Goal: Task Accomplishment & Management: Manage account settings

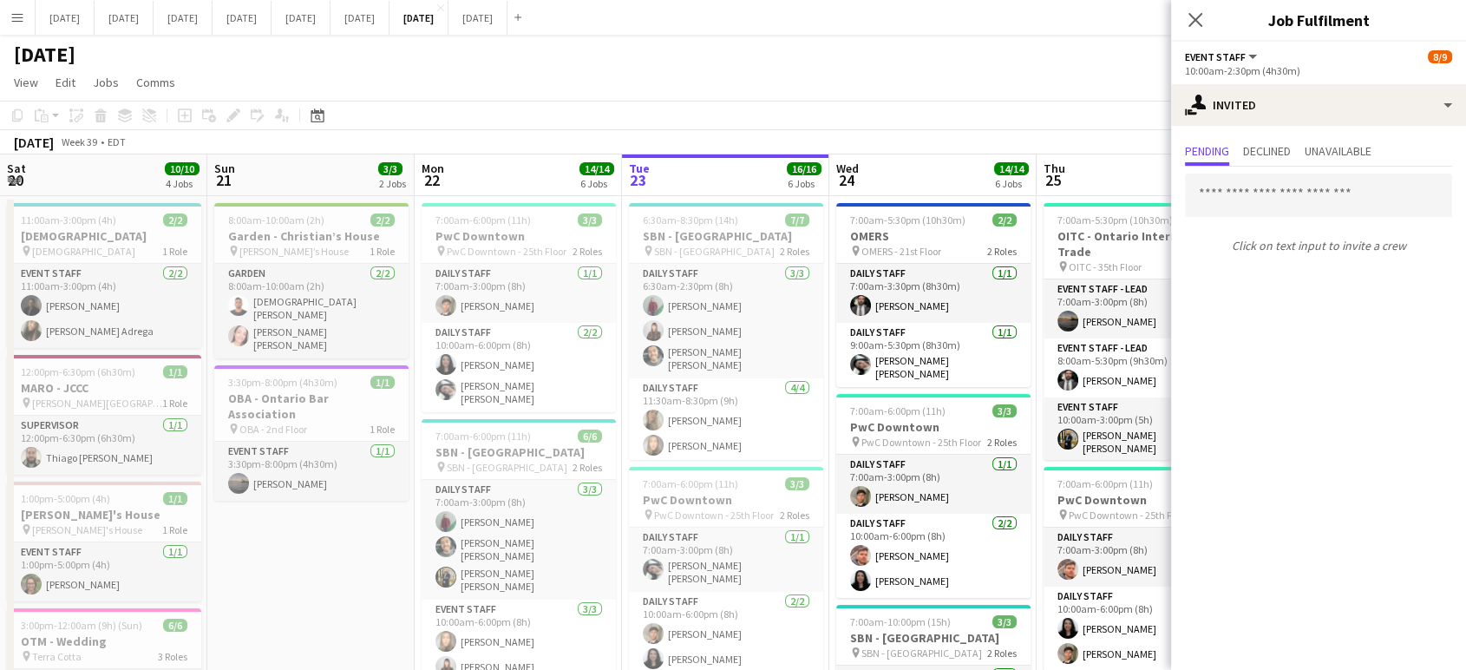
scroll to position [0, 736]
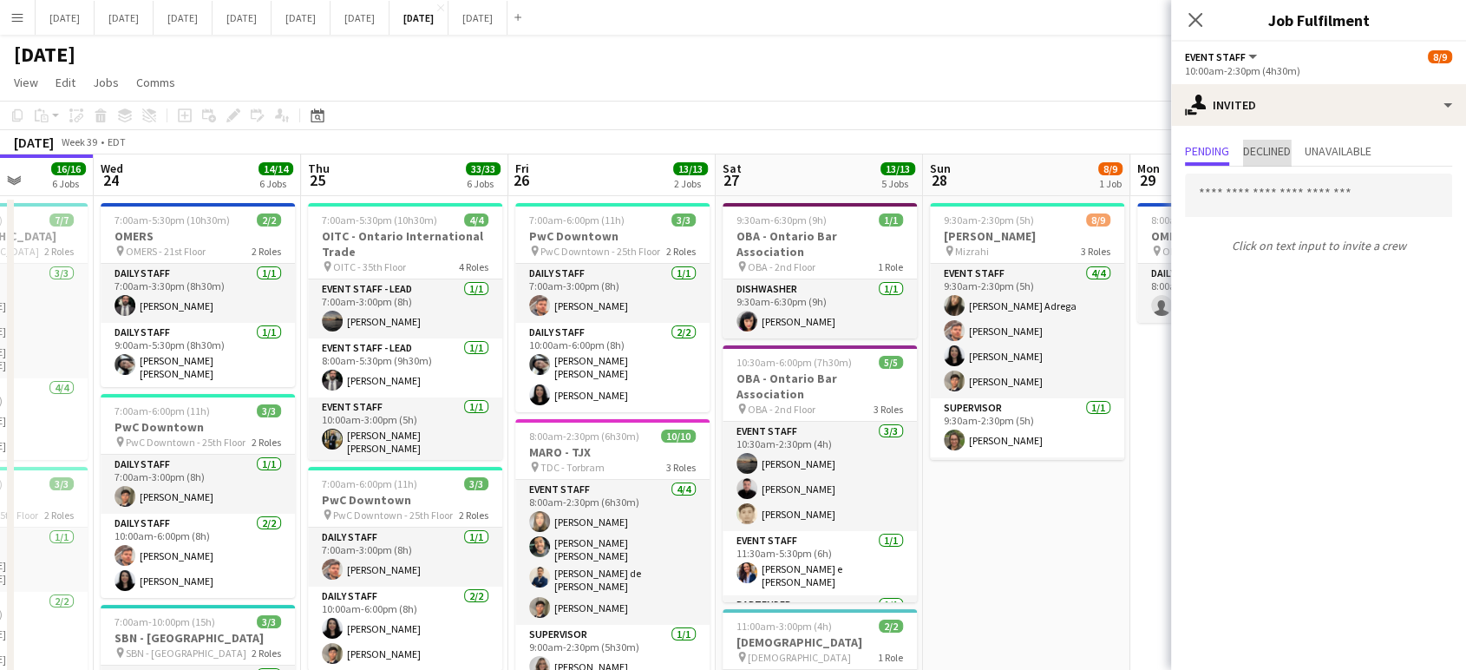
click at [1284, 141] on span "Declined" at bounding box center [1267, 153] width 48 height 26
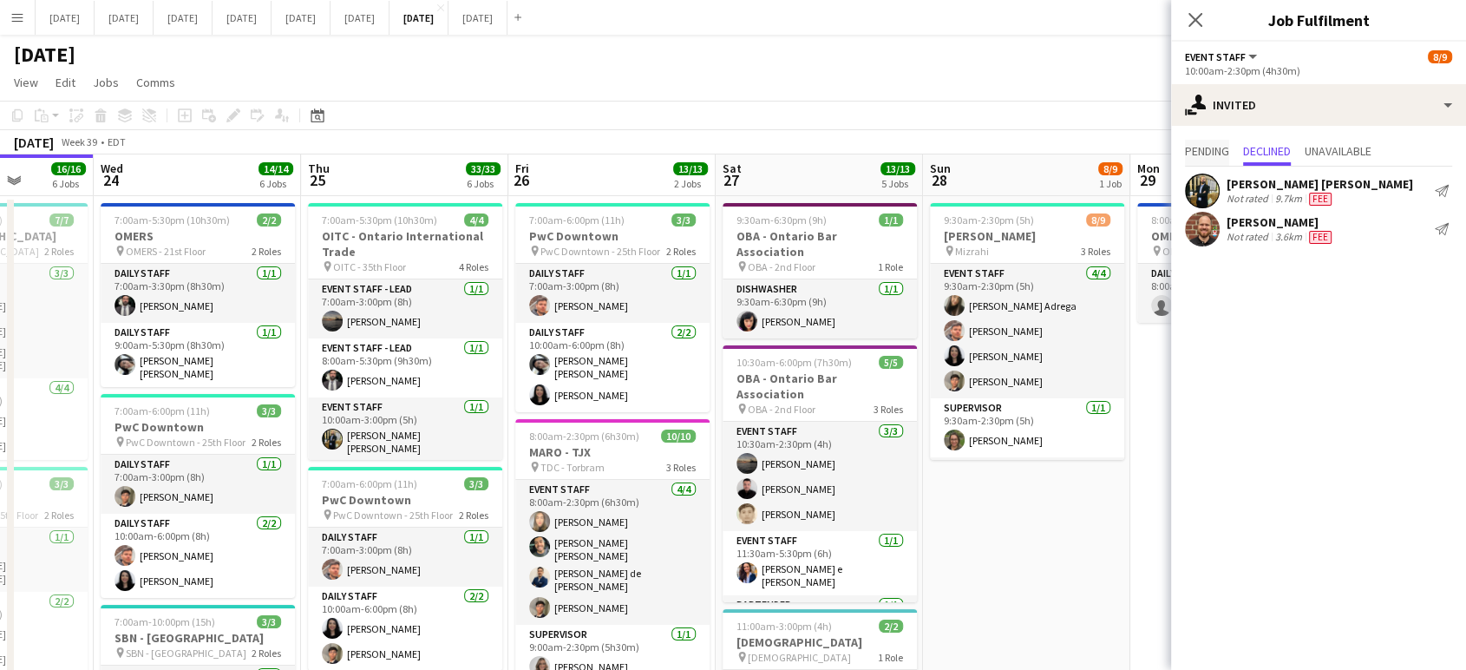
click at [1197, 152] on span "Pending" at bounding box center [1207, 151] width 44 height 12
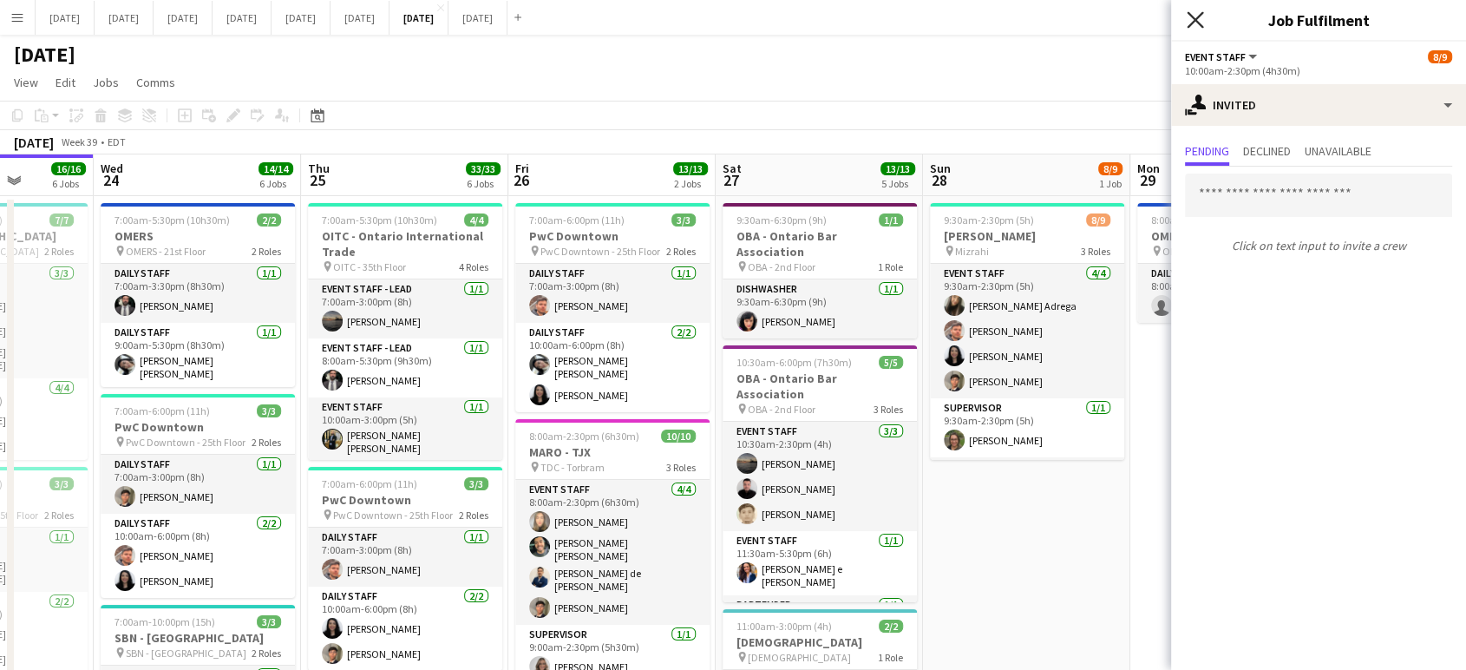
click at [1200, 22] on icon "Close pop-in" at bounding box center [1195, 19] width 16 height 16
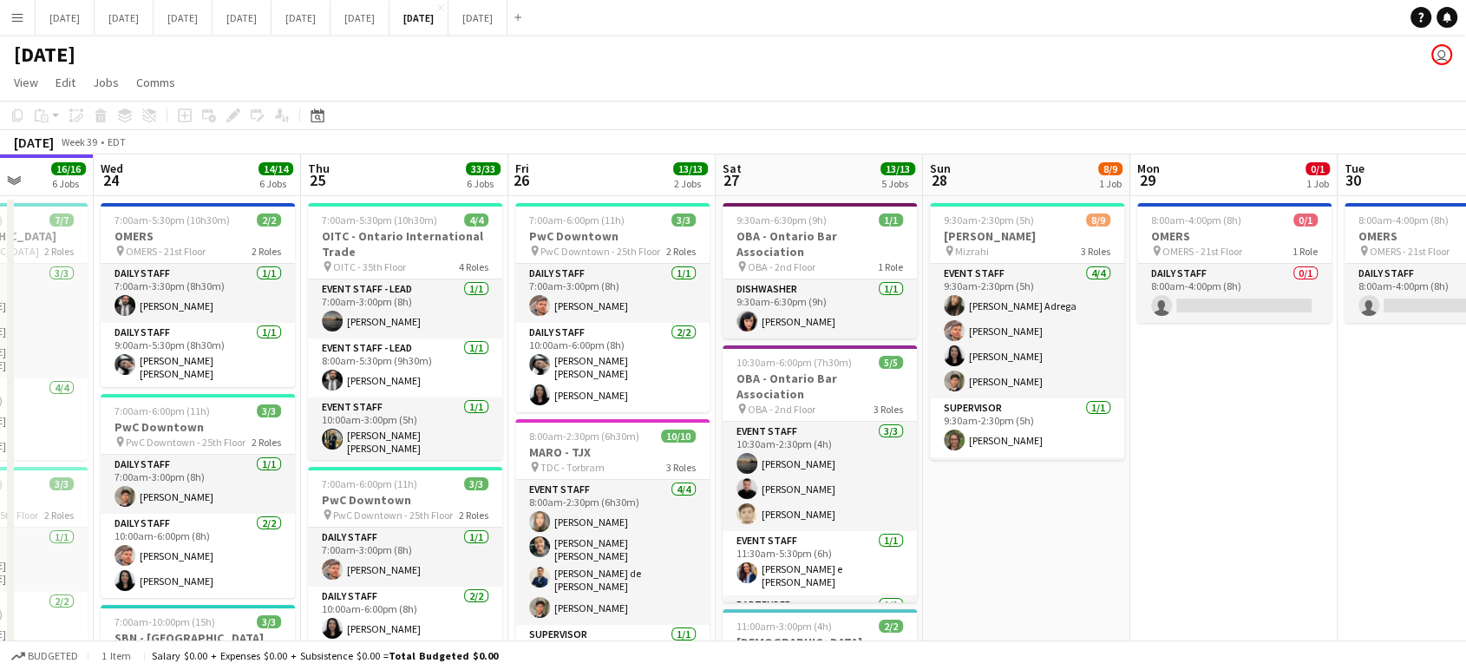
click at [14, 24] on button "Menu" at bounding box center [17, 17] width 35 height 35
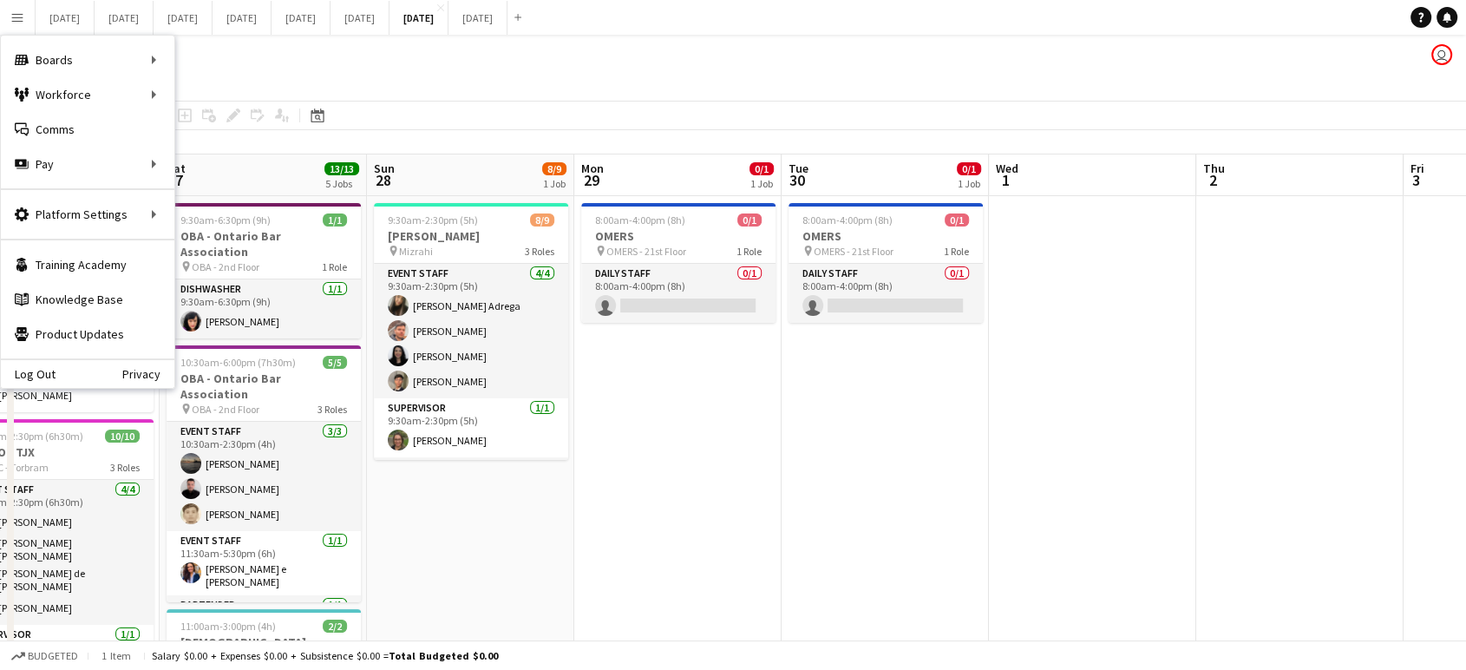
scroll to position [0, 478]
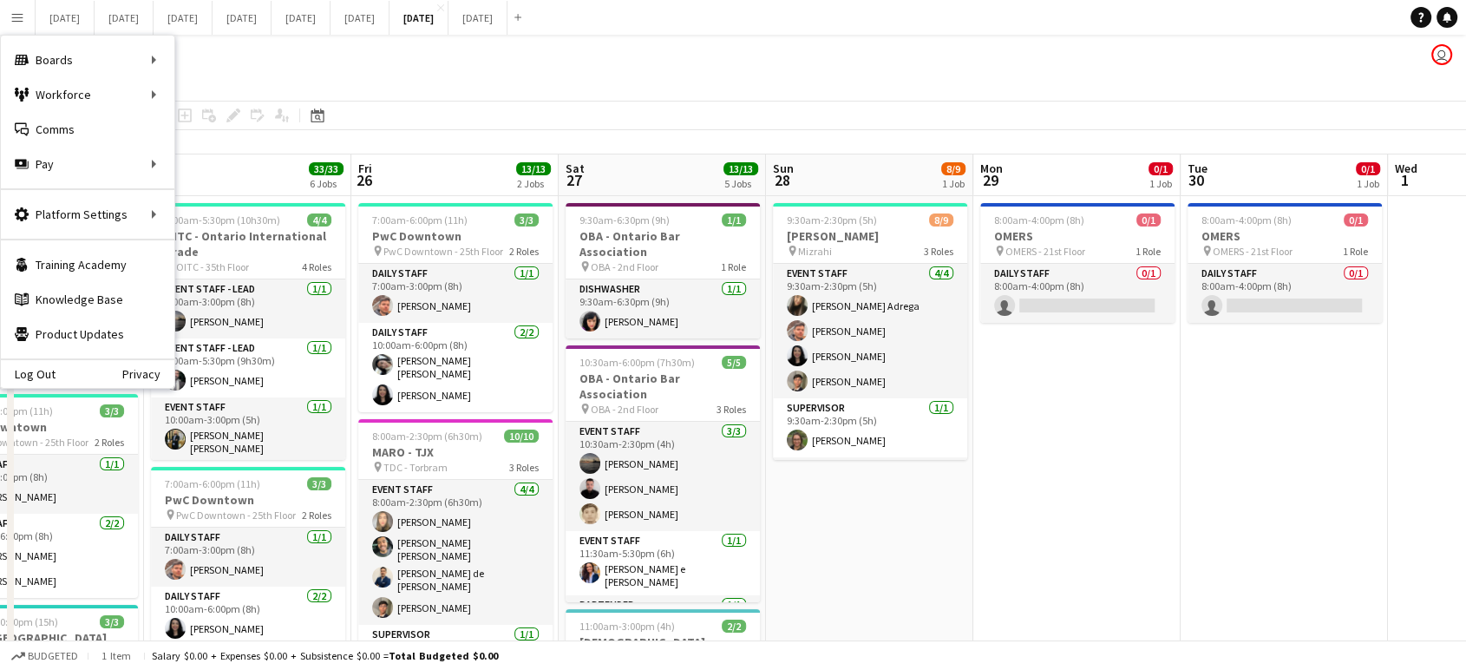
drag, startPoint x: 1413, startPoint y: 505, endPoint x: 1479, endPoint y: 576, distance: 97.0
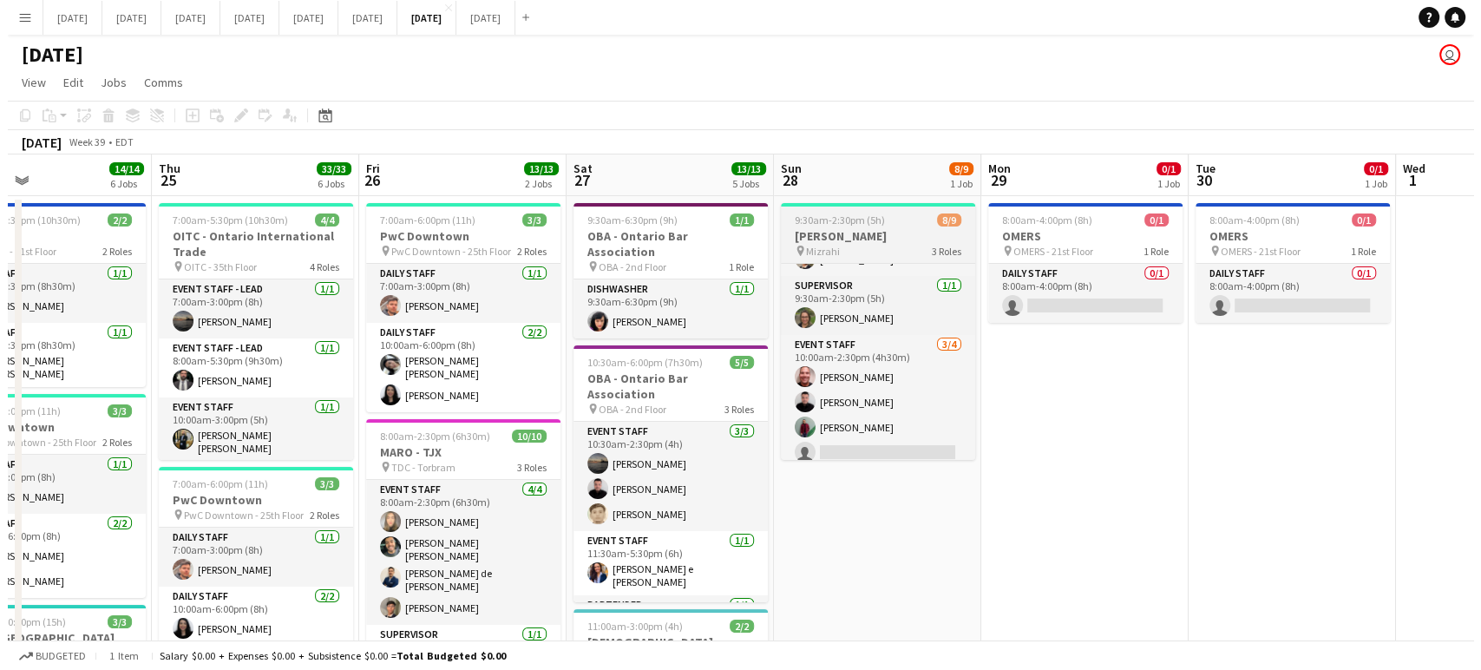
scroll to position [132, 0]
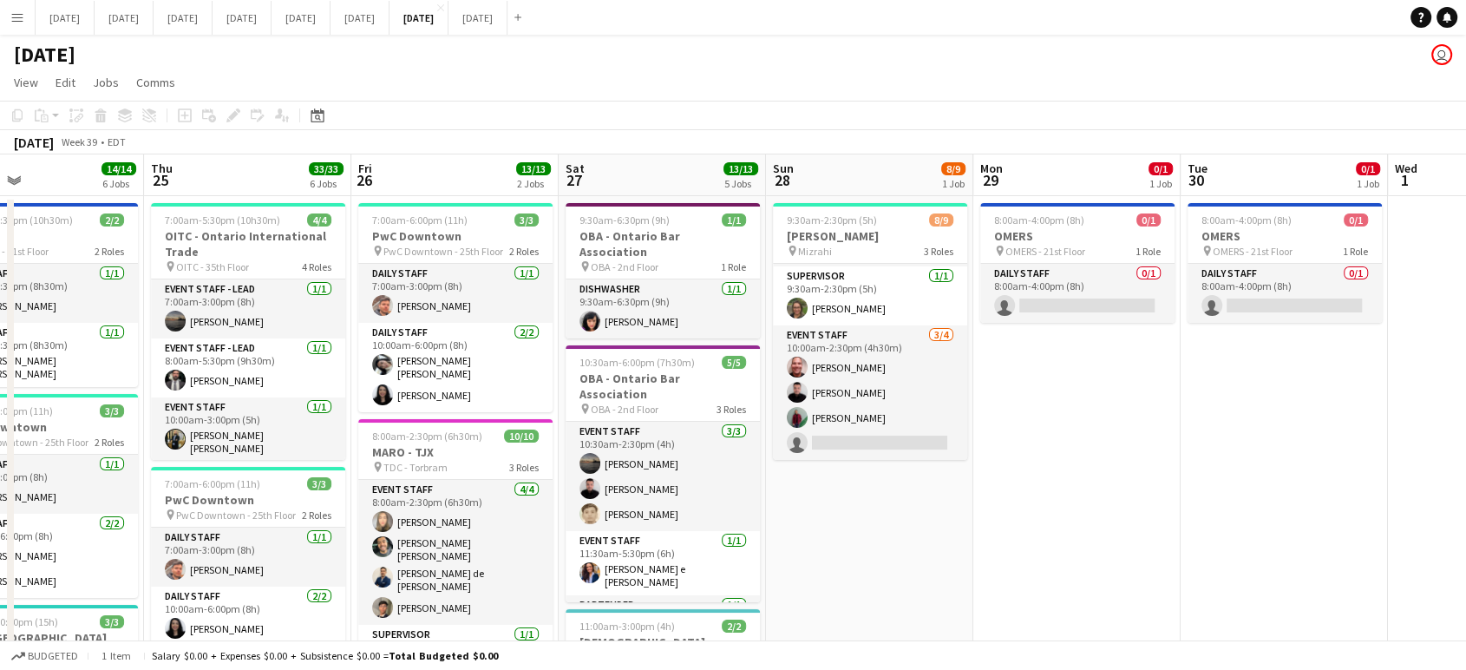
click at [21, 25] on button "Menu" at bounding box center [17, 17] width 35 height 35
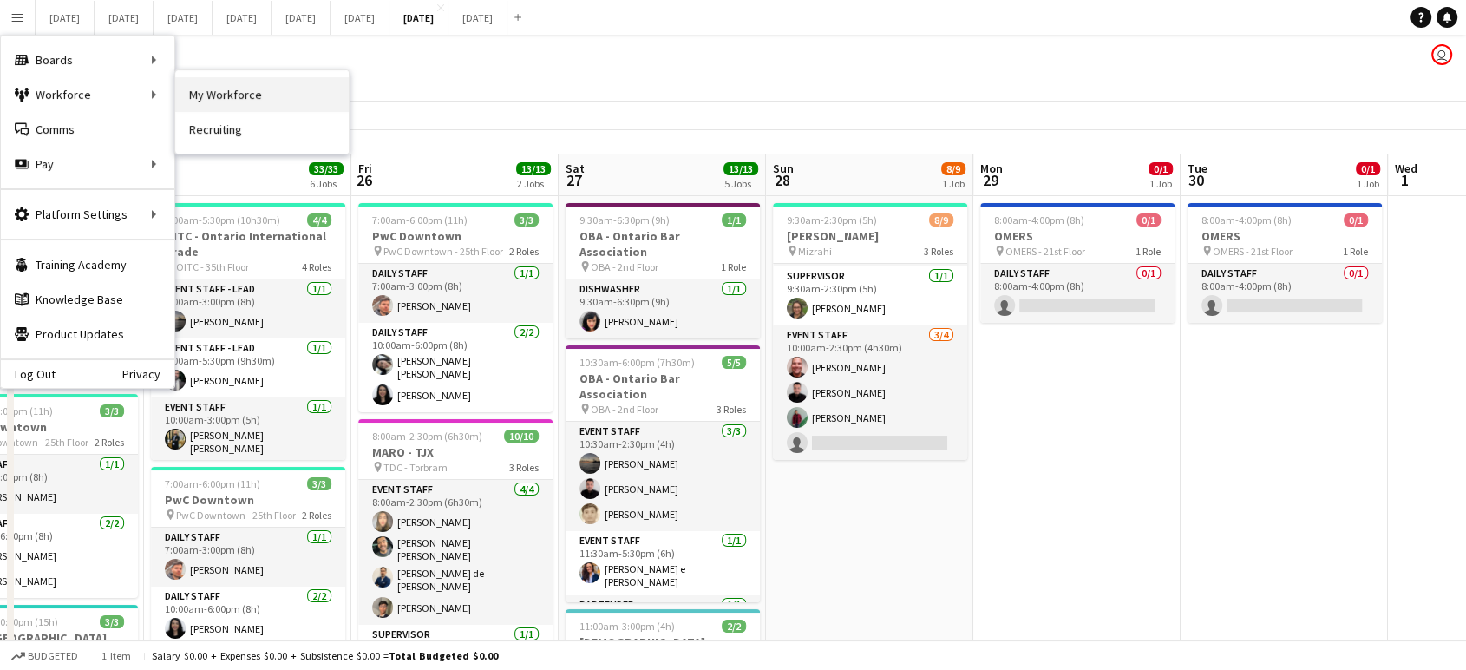
click at [237, 107] on link "My Workforce" at bounding box center [261, 94] width 173 height 35
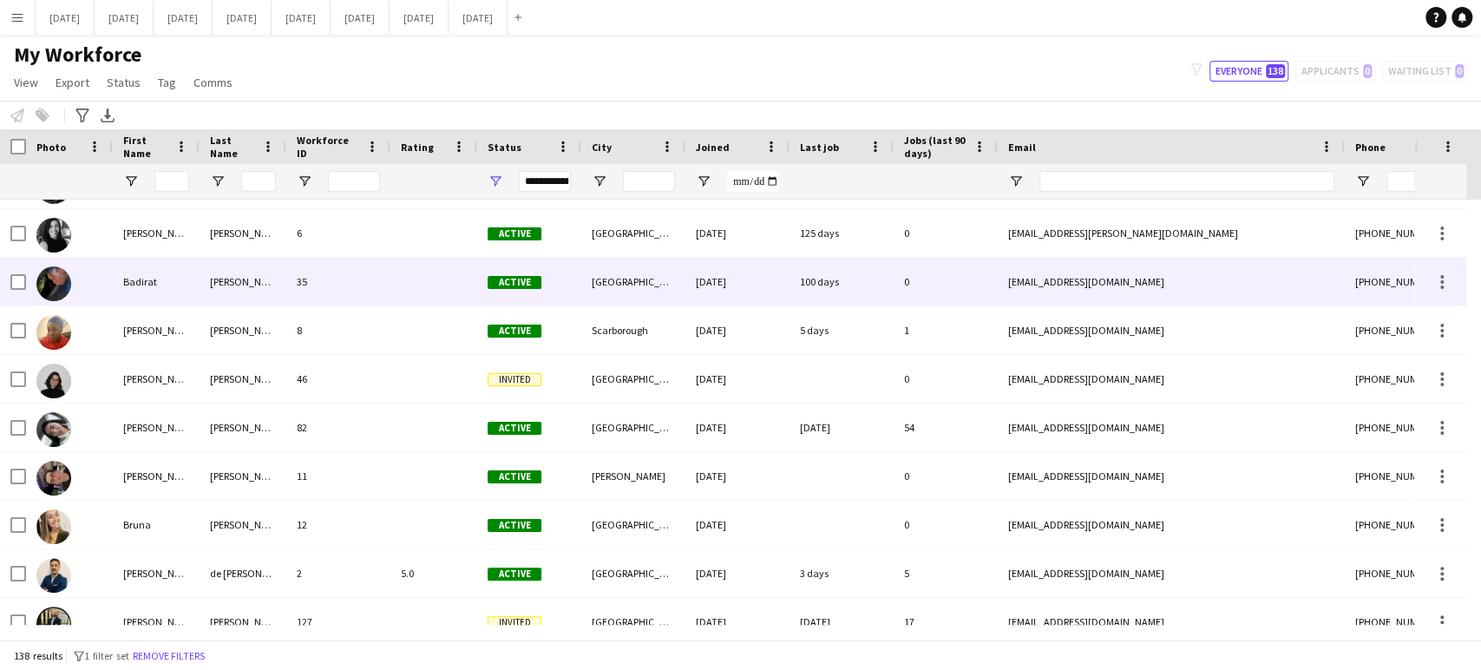
scroll to position [1252, 0]
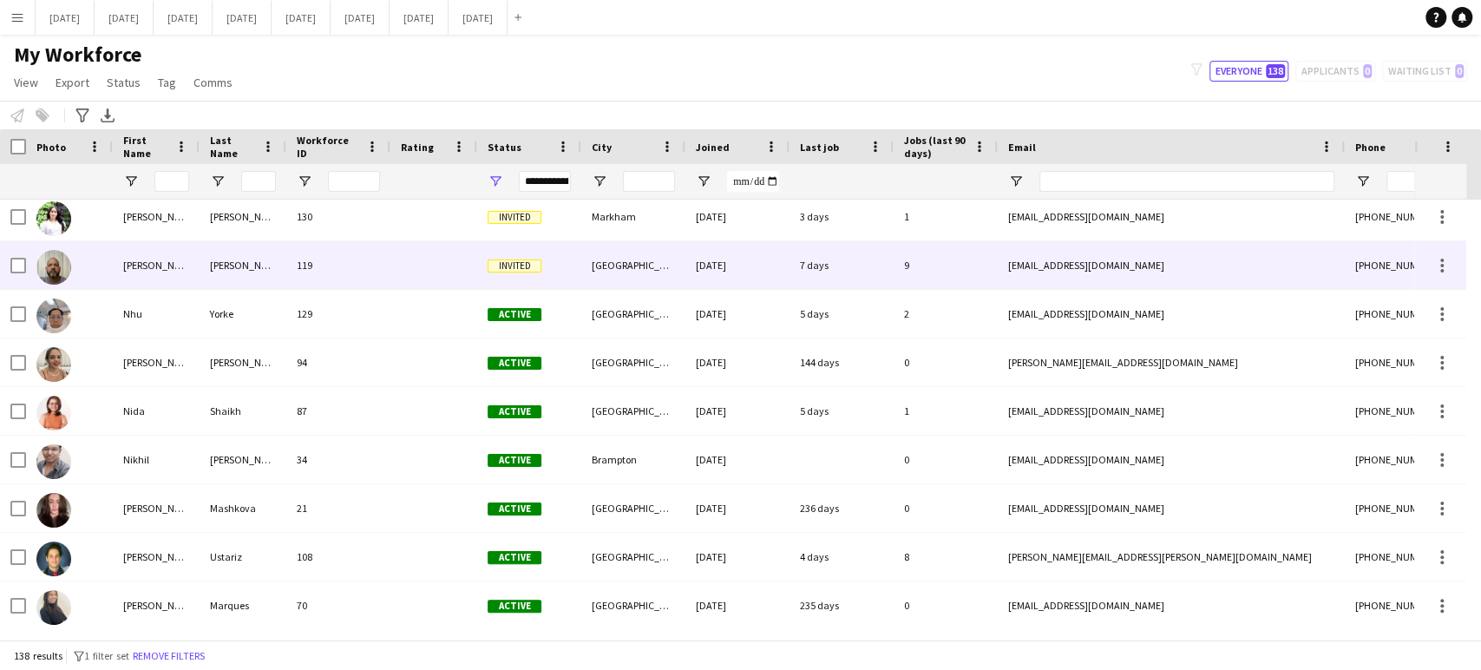
click at [168, 274] on div "[PERSON_NAME]" at bounding box center [156, 265] width 87 height 48
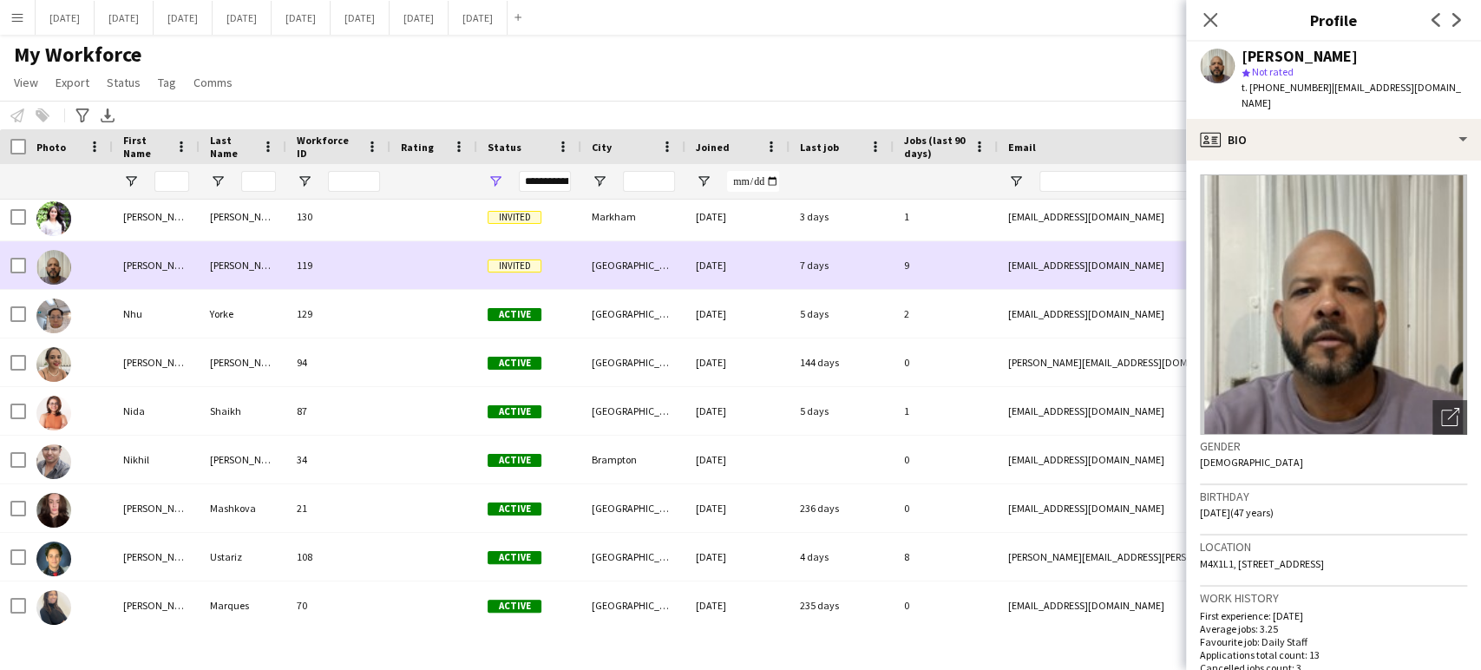
click at [168, 275] on div "[PERSON_NAME]" at bounding box center [156, 265] width 87 height 48
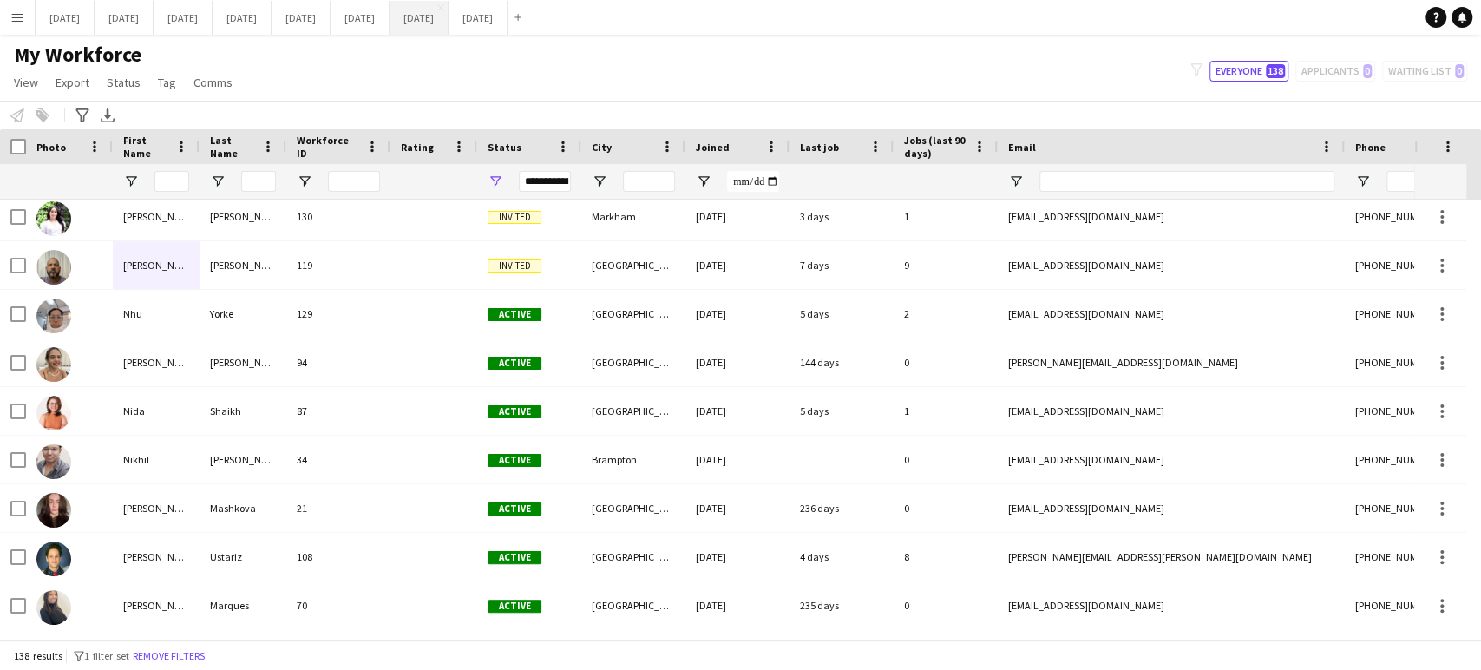
click at [448, 16] on button "[DATE] Close" at bounding box center [418, 18] width 59 height 34
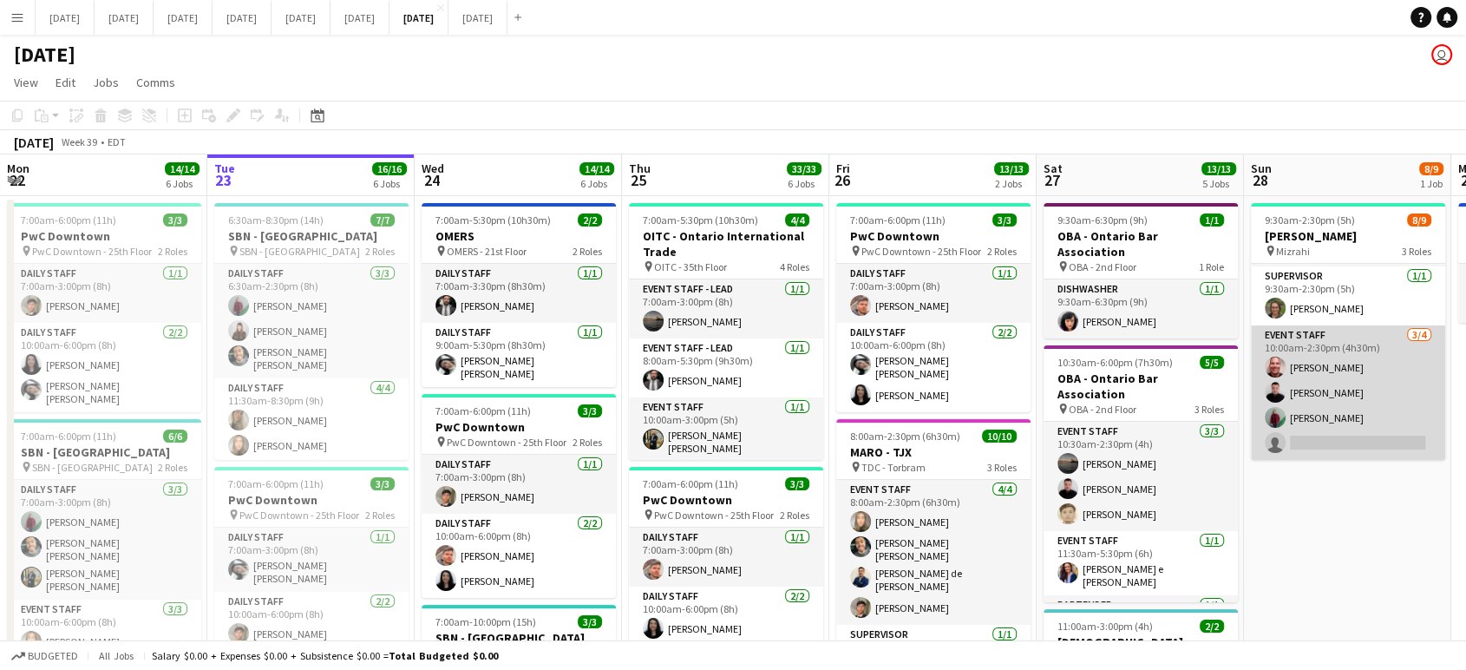
click at [1419, 416] on app-card-role "Event Staff [DATE] 10:00am-2:30pm (4h30m) [PERSON_NAME] [PERSON_NAME] [PERSON_N…" at bounding box center [1348, 392] width 194 height 134
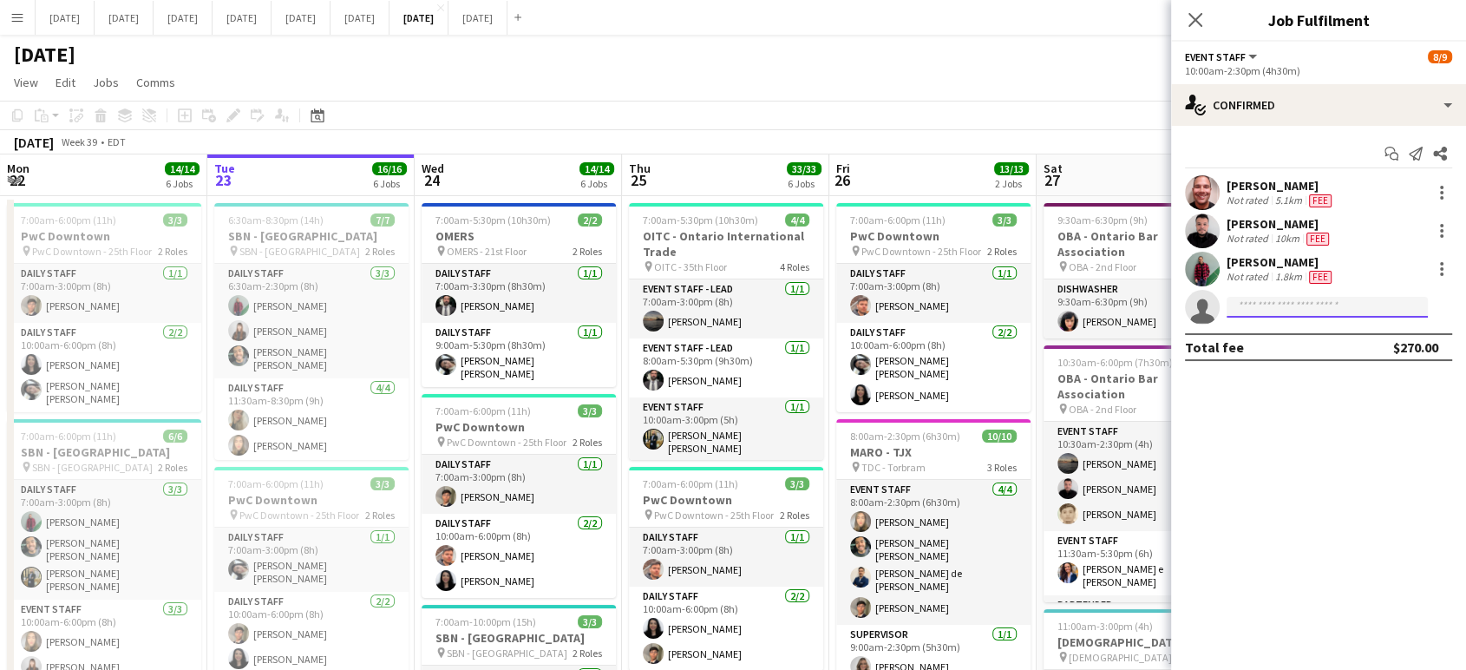
click at [1350, 307] on input at bounding box center [1326, 307] width 201 height 21
type input "****"
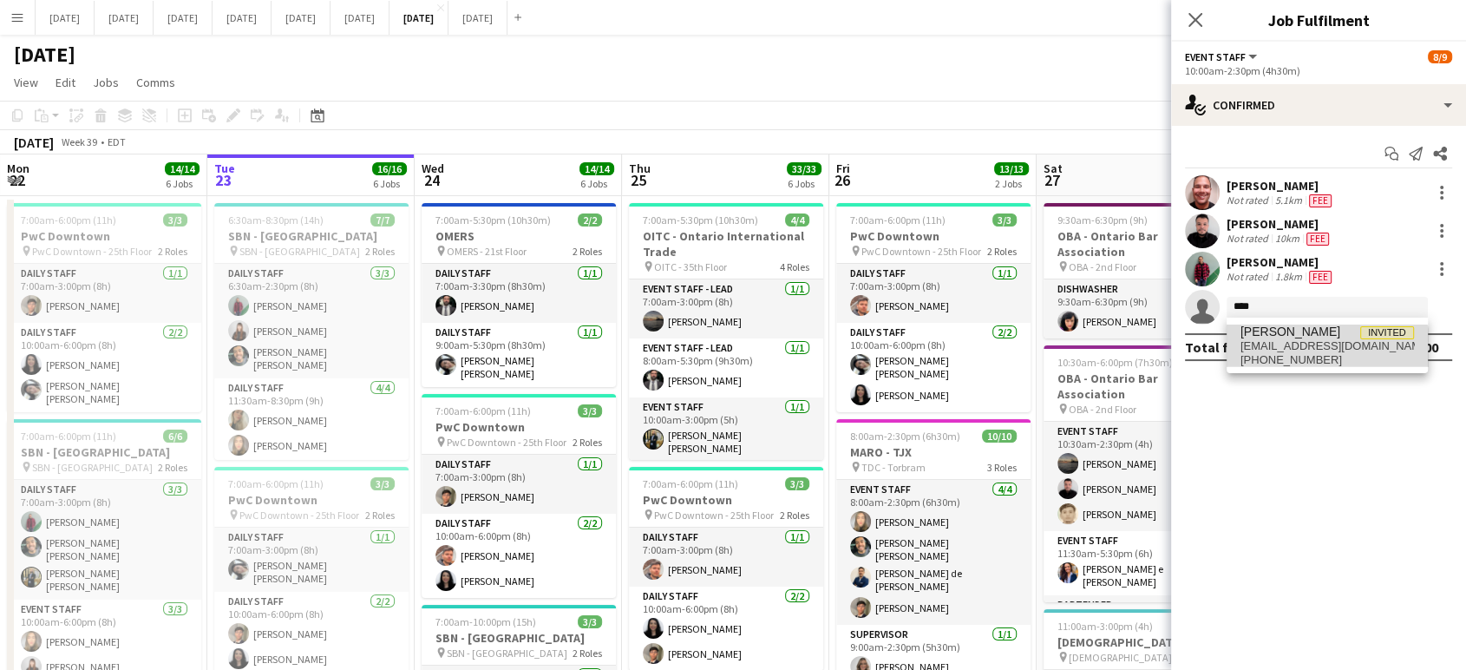
click at [1289, 356] on span "[PHONE_NUMBER]" at bounding box center [1326, 360] width 173 height 14
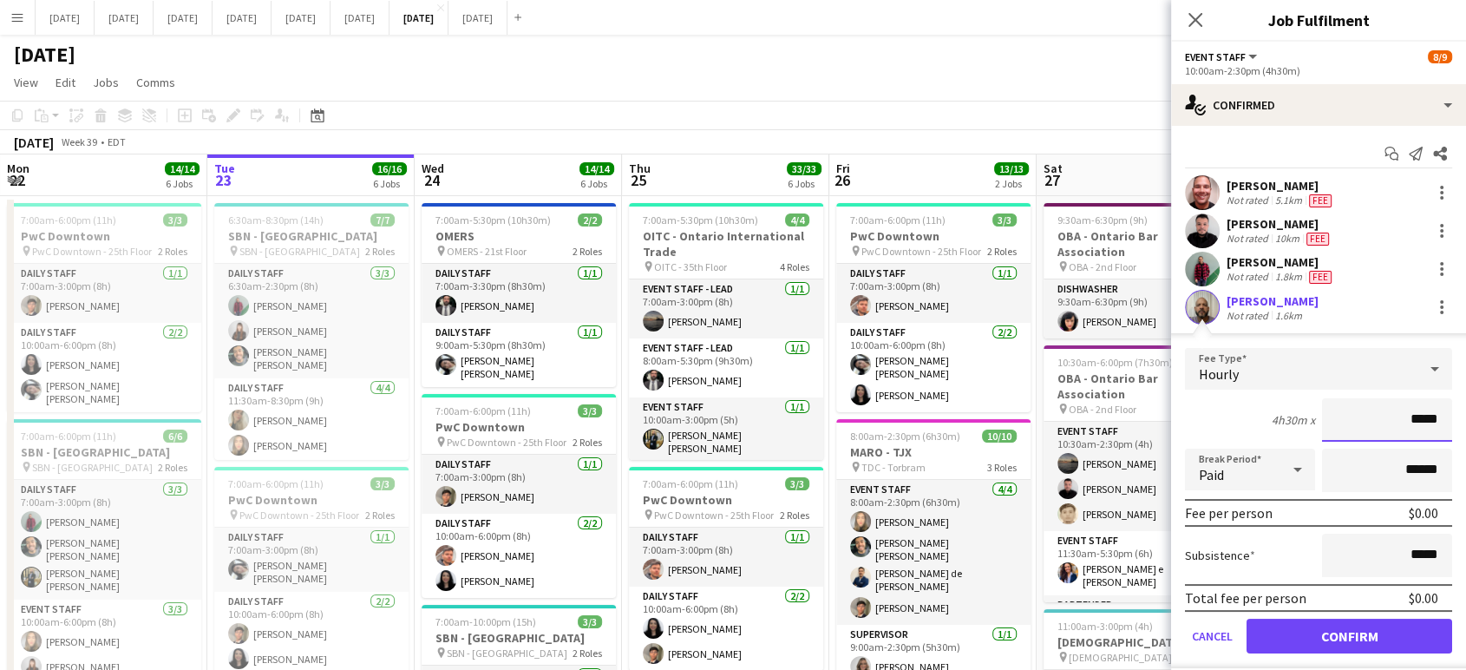
click at [1402, 421] on input "*****" at bounding box center [1387, 419] width 130 height 43
drag, startPoint x: 1428, startPoint y: 419, endPoint x: 1395, endPoint y: 432, distance: 35.4
click at [1398, 427] on input "*****" at bounding box center [1387, 419] width 130 height 43
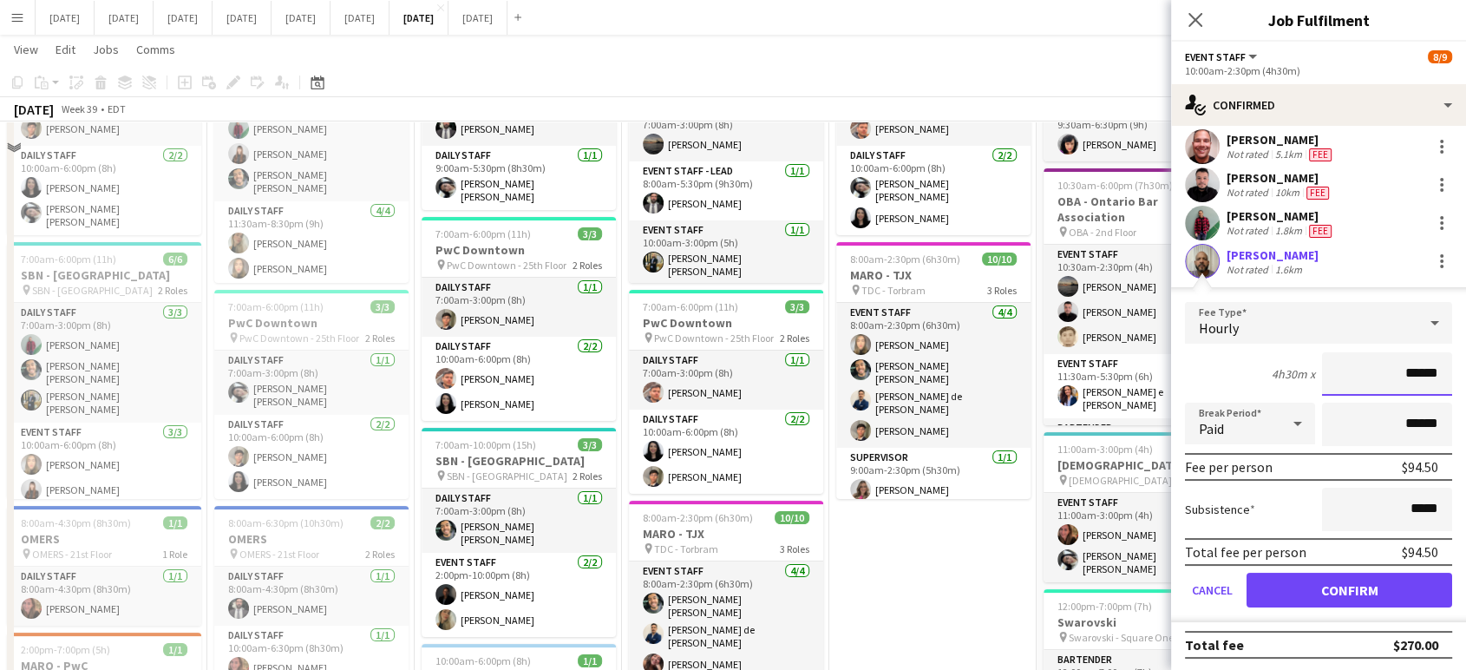
scroll to position [193, 0]
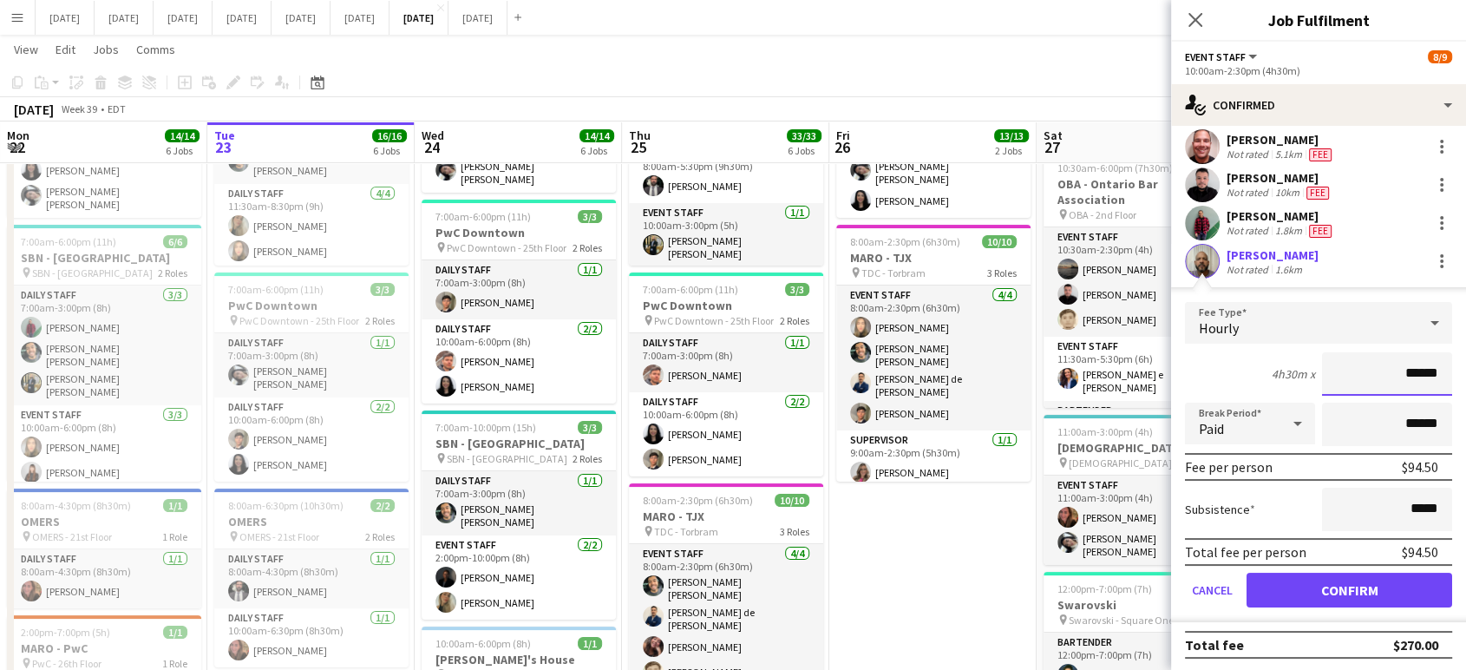
type input "******"
click at [1373, 584] on button "Confirm" at bounding box center [1349, 589] width 206 height 35
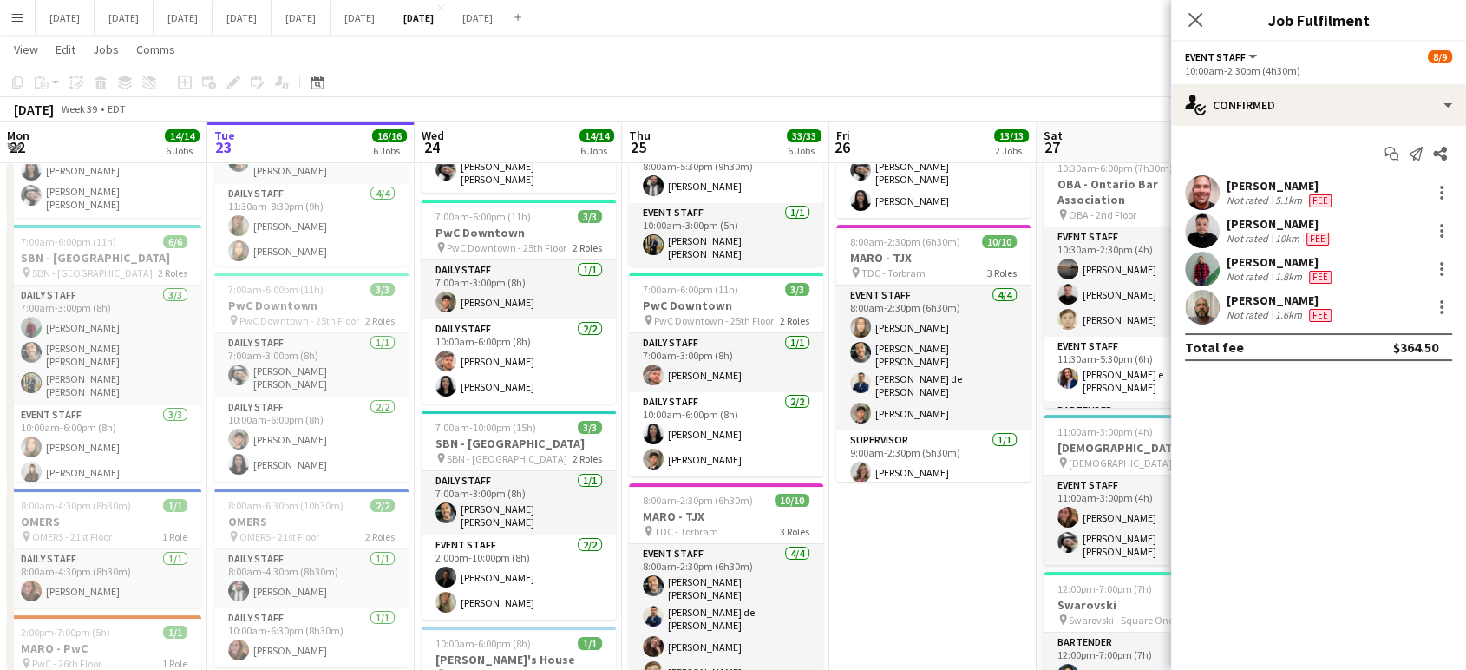
scroll to position [0, 0]
click at [1193, 13] on icon "Close pop-in" at bounding box center [1195, 19] width 16 height 16
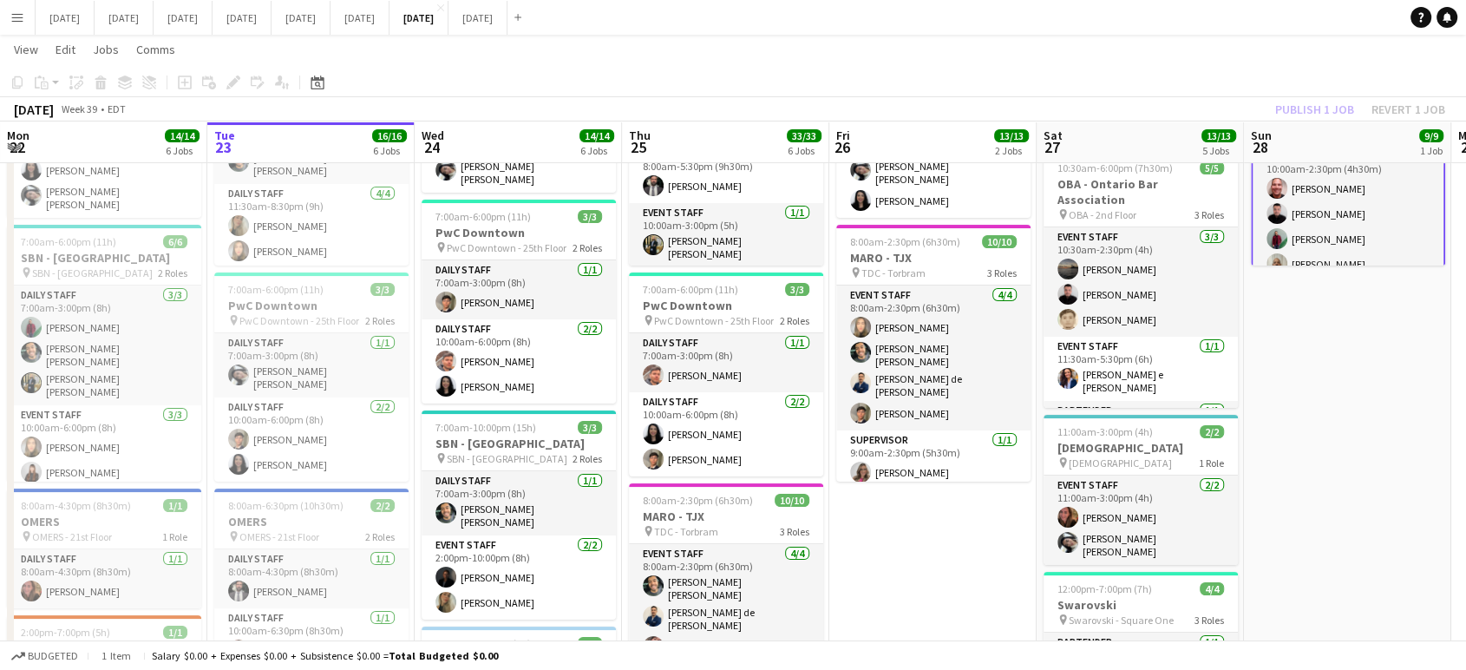
click at [1345, 106] on div "Publish 1 job Revert 1 job" at bounding box center [1360, 109] width 212 height 23
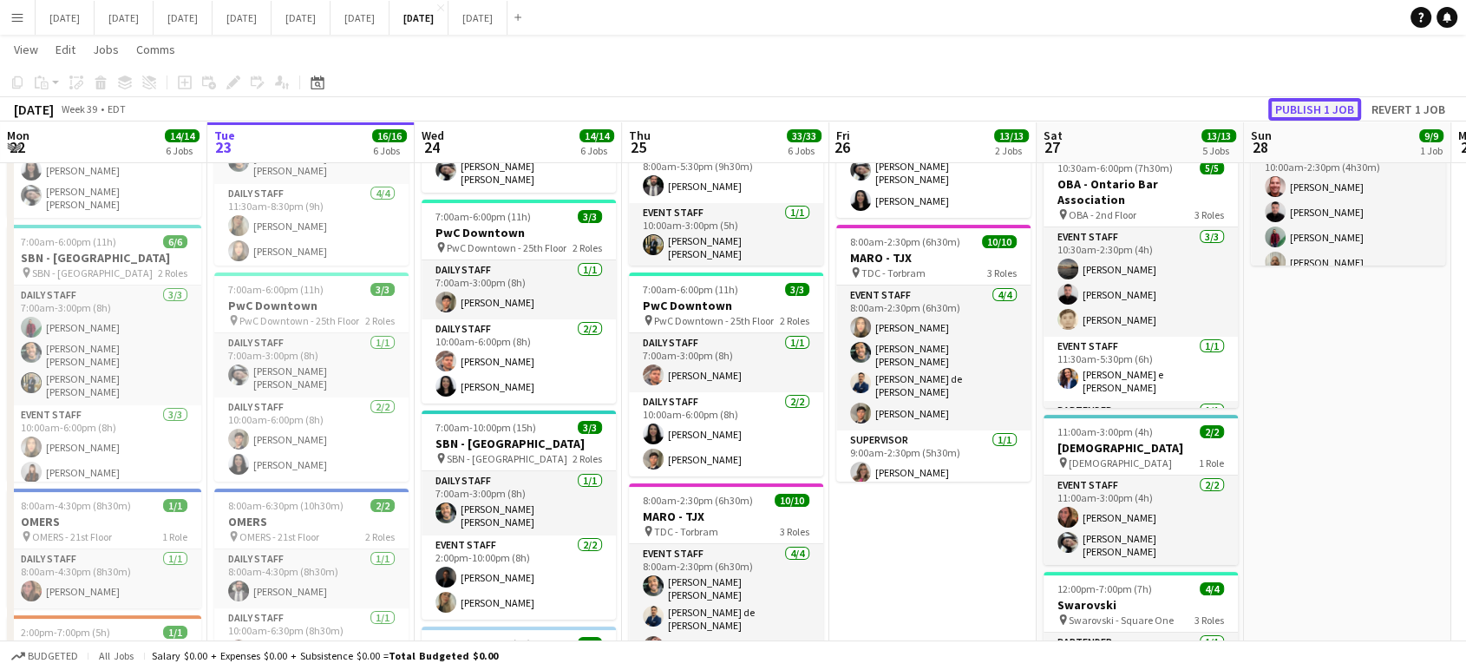
click at [1344, 107] on button "Publish 1 job" at bounding box center [1314, 109] width 93 height 23
